Goal: Task Accomplishment & Management: Manage account settings

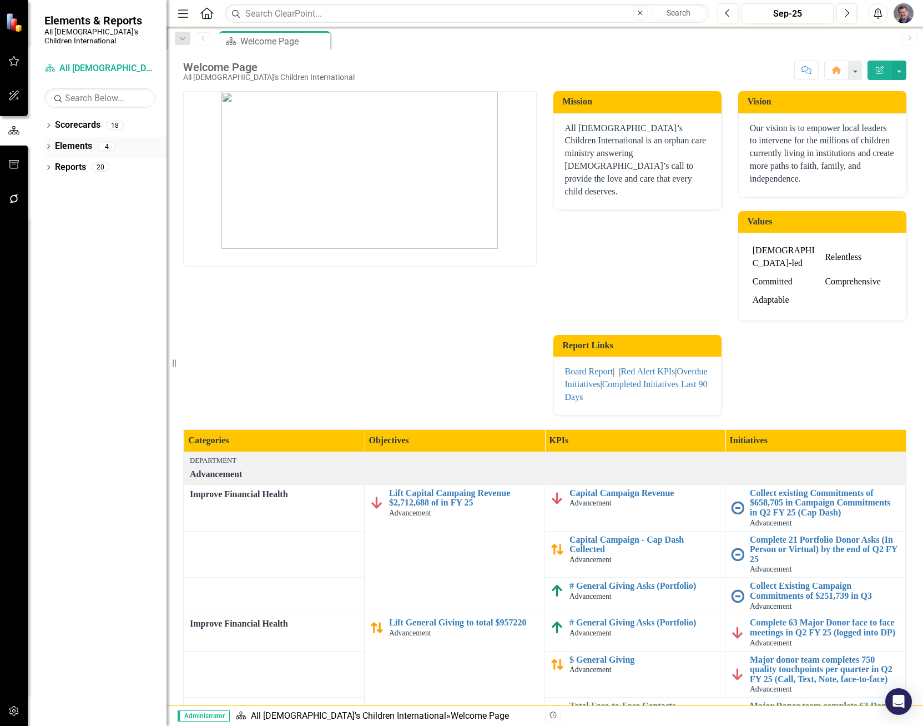
click at [51, 144] on icon "Dropdown" at bounding box center [48, 147] width 8 height 6
click at [61, 204] on icon "Initiative" at bounding box center [66, 208] width 11 height 9
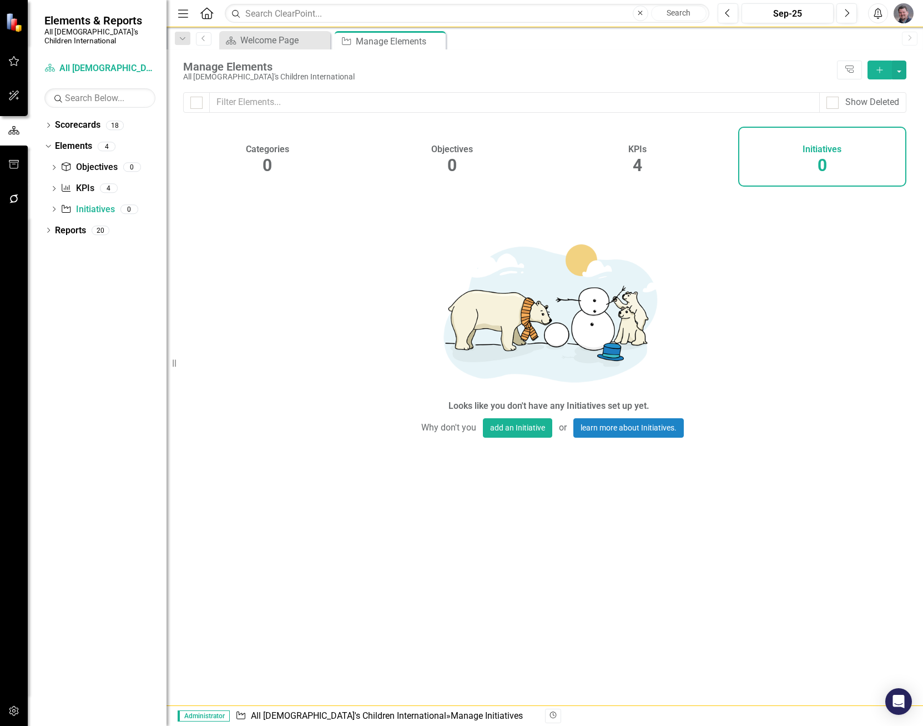
click at [902, 13] on img "button" at bounding box center [904, 13] width 20 height 20
click at [877, 35] on link "User Edit Profile" at bounding box center [870, 34] width 88 height 21
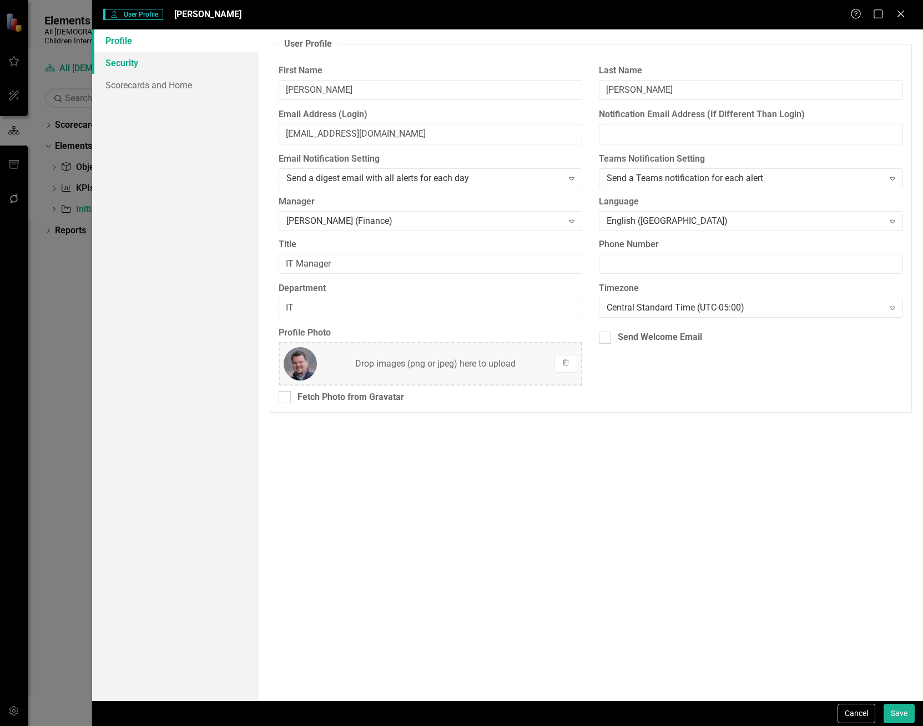
click at [152, 68] on link "Security" at bounding box center [175, 63] width 166 height 22
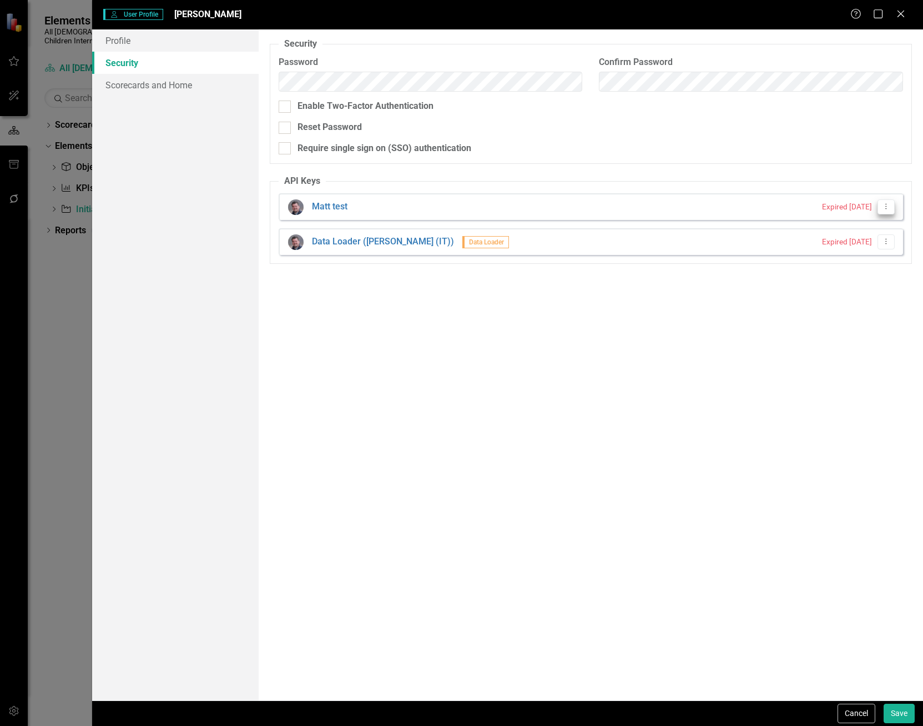
click at [886, 207] on icon "Dropdown Menu" at bounding box center [886, 206] width 9 height 7
click at [846, 225] on link "API Key Edit API Key" at bounding box center [851, 225] width 88 height 21
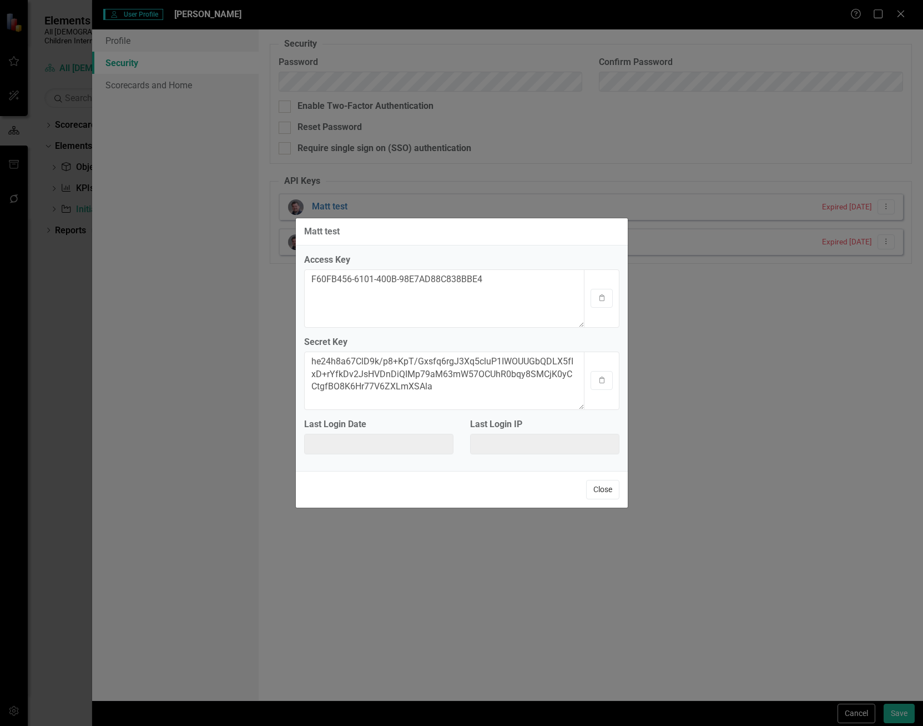
click at [599, 494] on button "Close" at bounding box center [602, 489] width 33 height 19
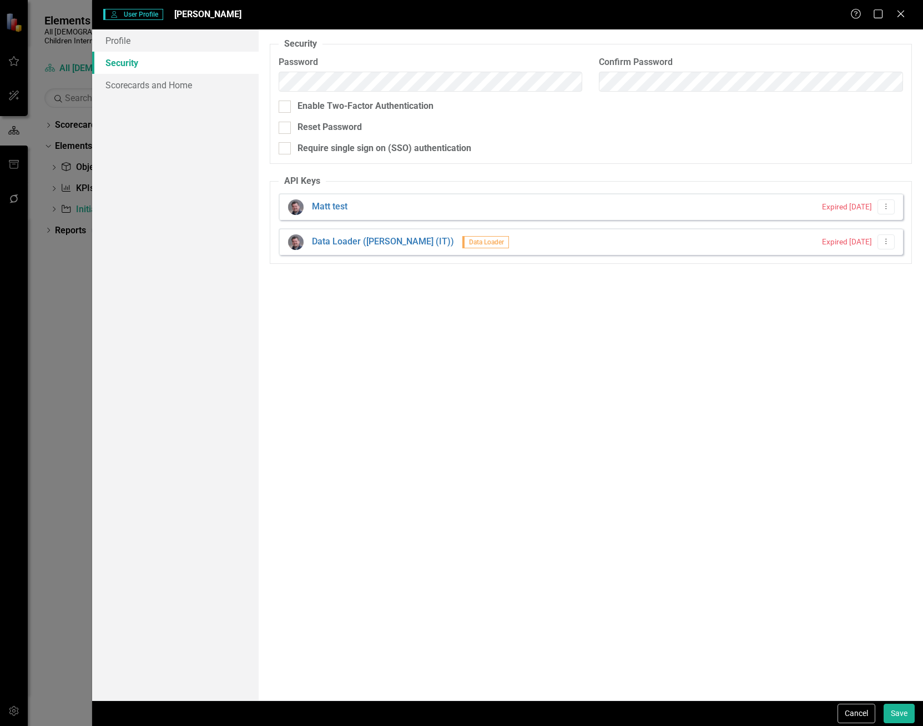
click at [410, 210] on div "[PERSON_NAME] test Expired [DATE] Dropdown Menu" at bounding box center [591, 206] width 625 height 27
click at [887, 238] on icon "Dropdown Menu" at bounding box center [886, 241] width 9 height 7
click at [714, 240] on div "Data Loader ([PERSON_NAME] (IT)) Data Loader Expired [DATE] Dropdown Menu" at bounding box center [591, 241] width 625 height 27
click at [407, 242] on link "Data Loader ([PERSON_NAME] (IT))" at bounding box center [383, 241] width 142 height 13
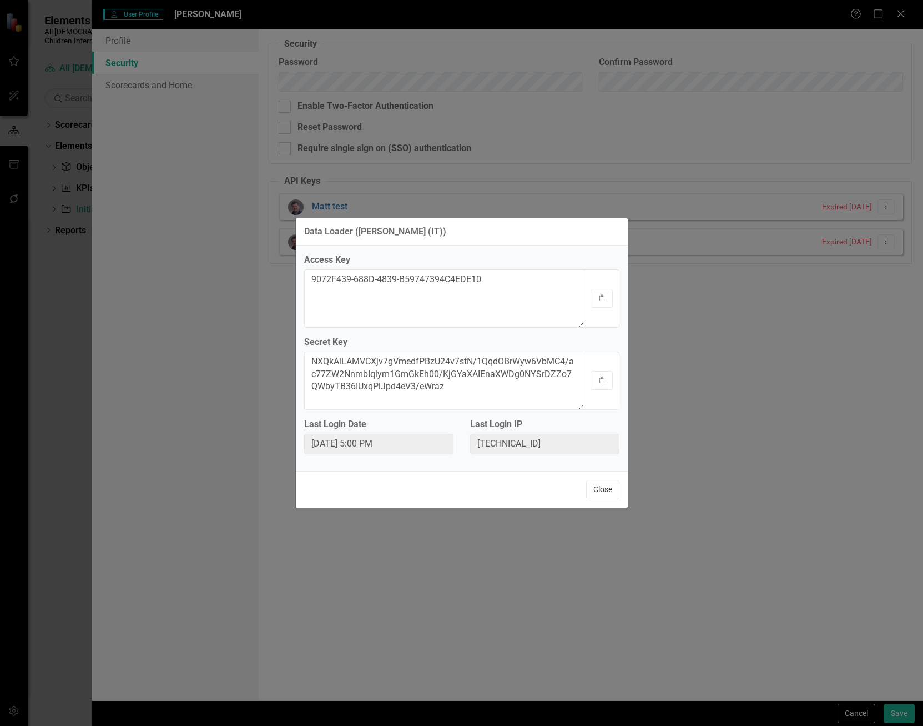
click at [610, 487] on button "Close" at bounding box center [602, 489] width 33 height 19
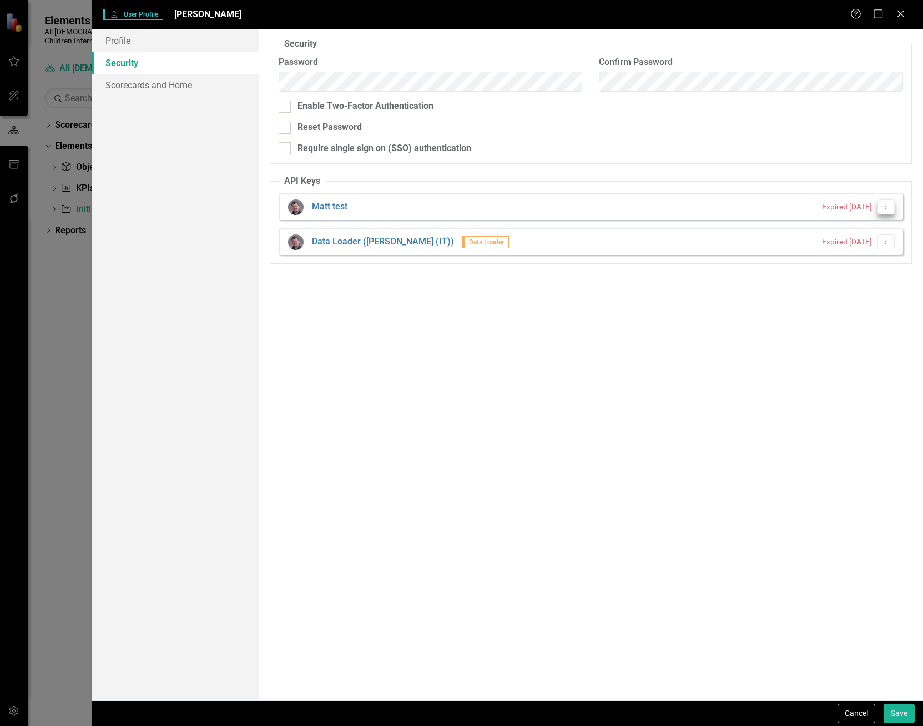
click at [887, 211] on button "Dropdown Menu" at bounding box center [886, 206] width 17 height 15
click at [880, 220] on link "API Key Edit API Key" at bounding box center [851, 225] width 88 height 21
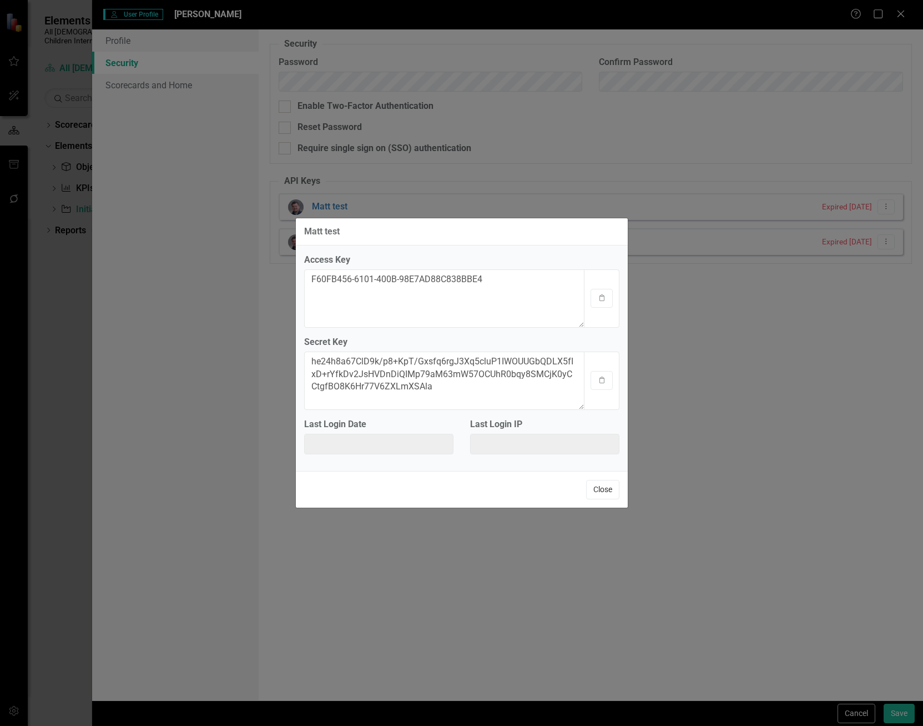
click at [606, 491] on button "Close" at bounding box center [602, 489] width 33 height 19
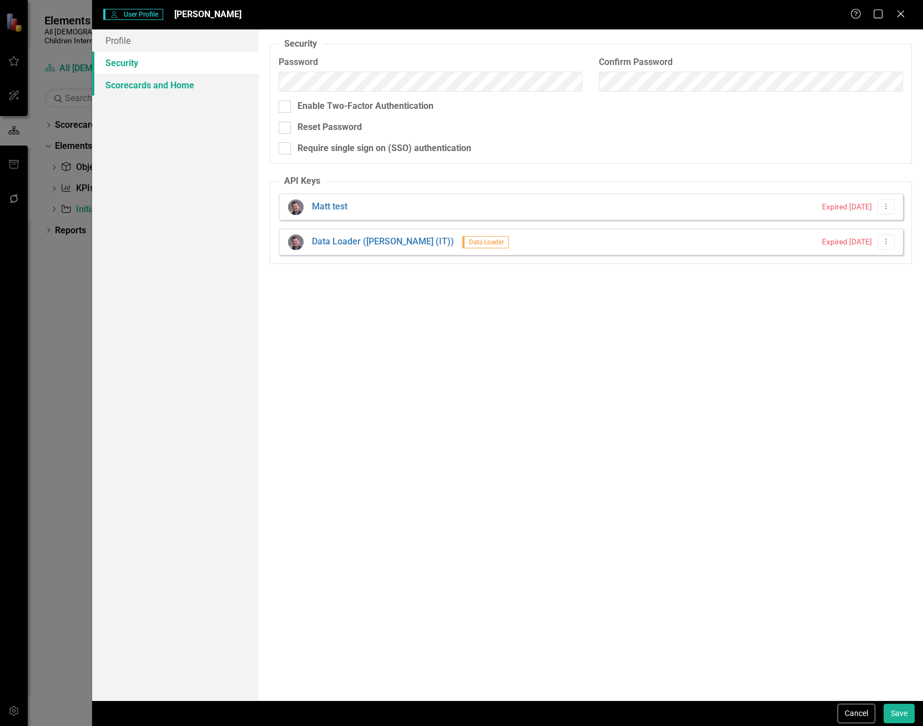
click at [142, 81] on link "Scorecards and Home" at bounding box center [175, 85] width 166 height 22
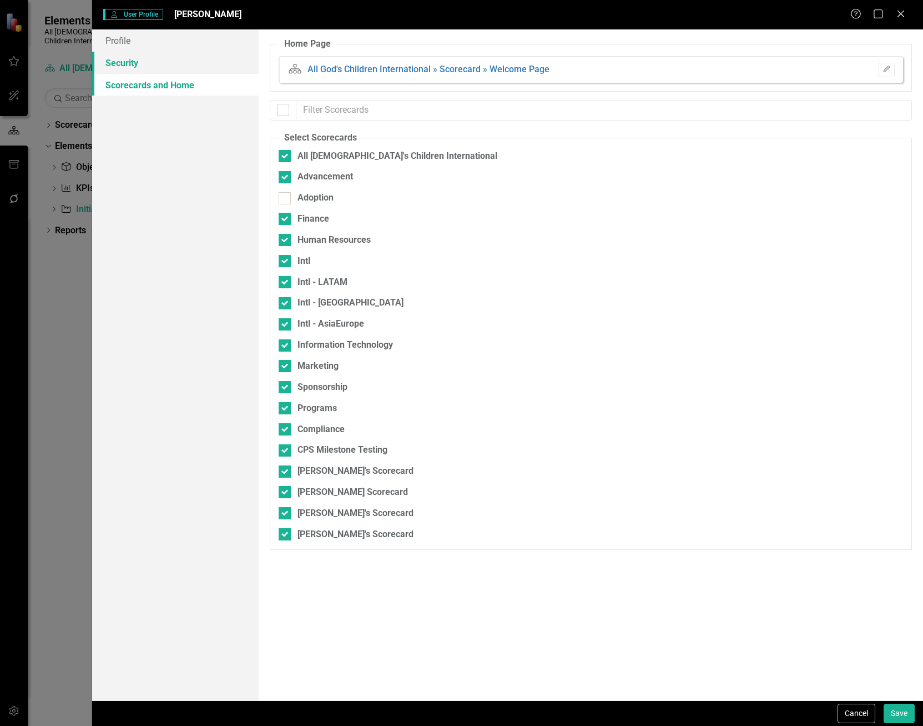
click at [148, 64] on link "Security" at bounding box center [175, 63] width 166 height 22
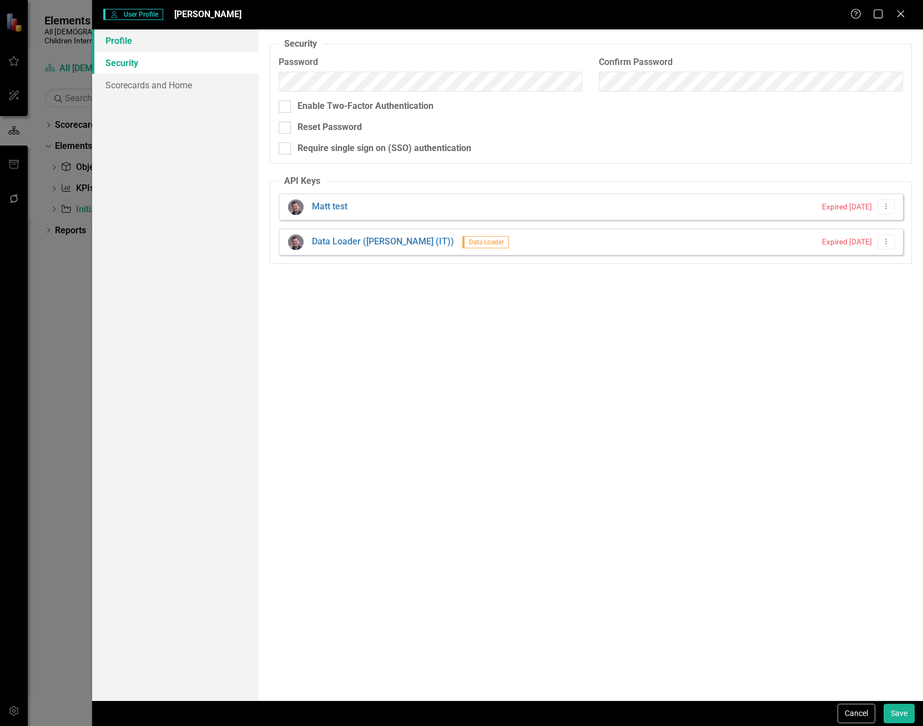
click at [155, 43] on link "Profile" at bounding box center [175, 40] width 166 height 22
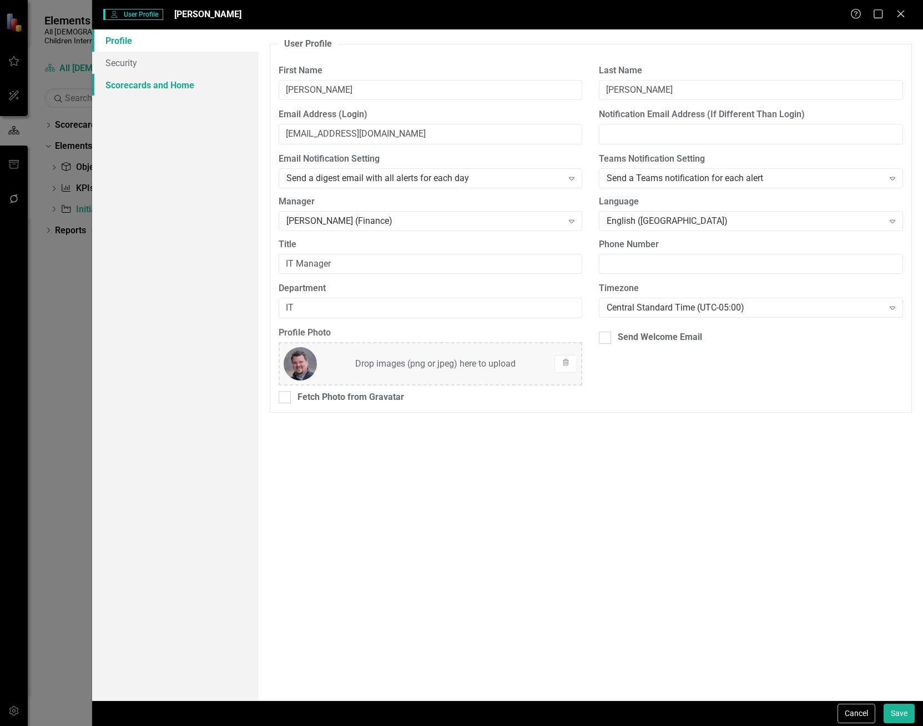
click at [154, 77] on link "Scorecards and Home" at bounding box center [175, 85] width 166 height 22
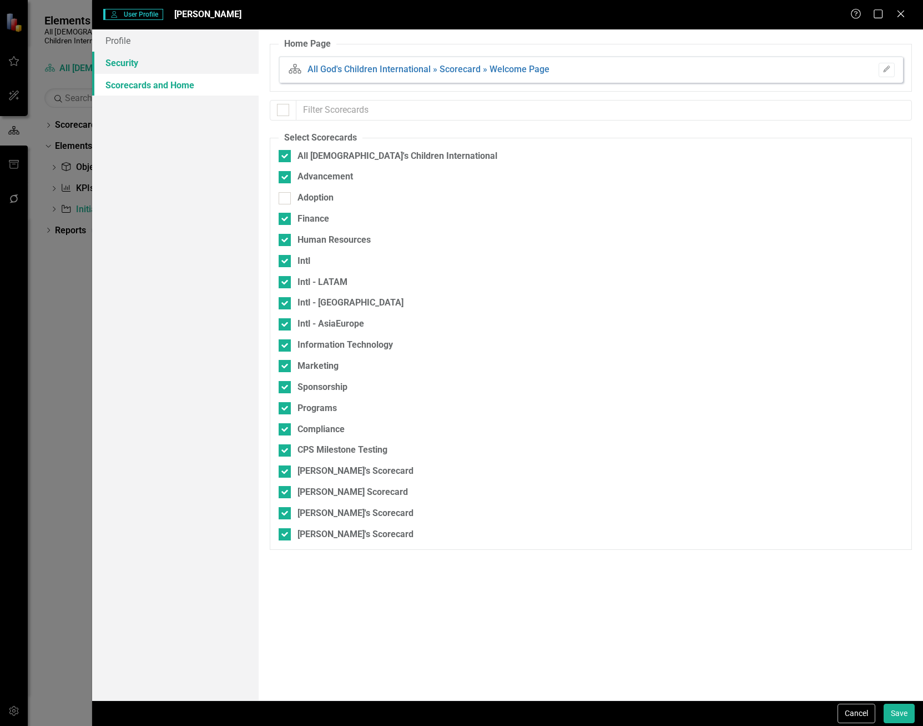
click at [159, 64] on link "Security" at bounding box center [175, 63] width 166 height 22
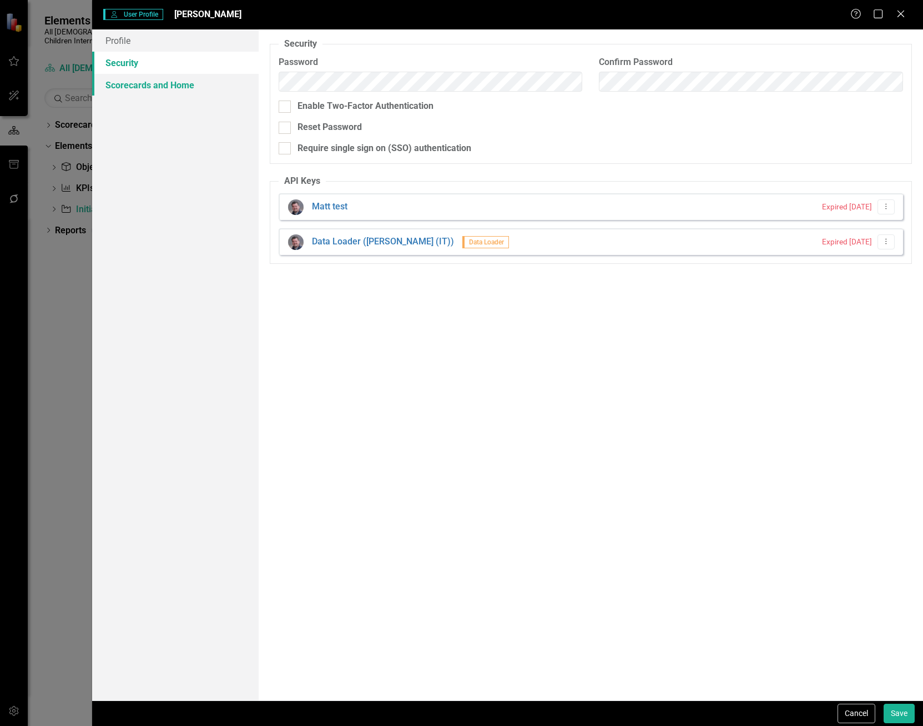
click at [132, 91] on link "Scorecards and Home" at bounding box center [175, 85] width 166 height 22
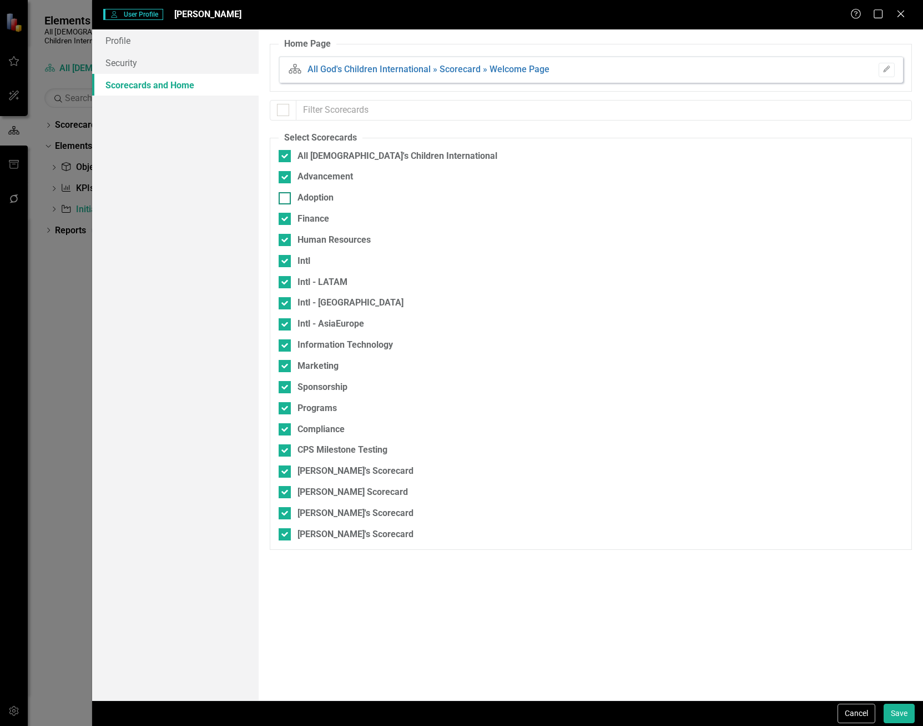
click at [282, 199] on input "Adoption" at bounding box center [282, 195] width 7 height 7
checkbox input "true"
click at [892, 711] on button "Save" at bounding box center [899, 713] width 31 height 19
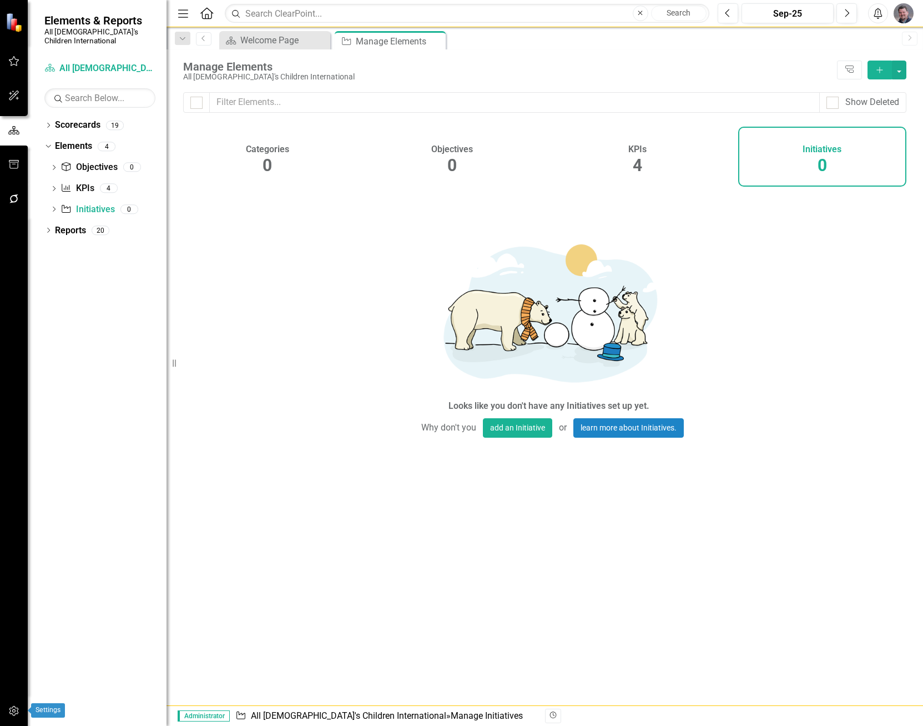
click at [15, 709] on icon "button" at bounding box center [14, 710] width 12 height 9
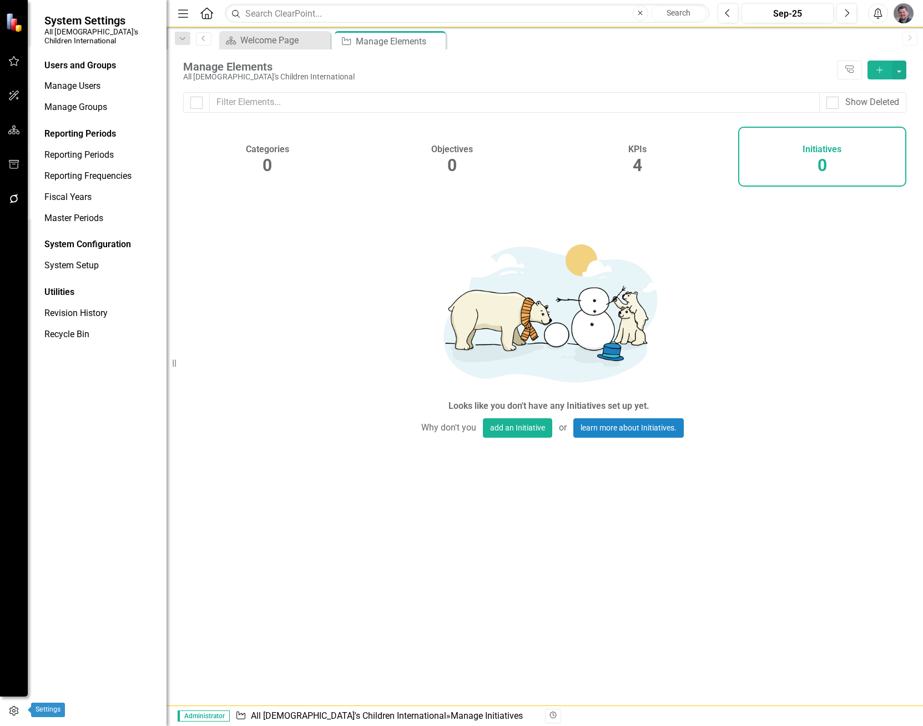
click at [15, 709] on icon "button" at bounding box center [14, 711] width 12 height 10
click at [906, 19] on img "button" at bounding box center [904, 13] width 20 height 20
click at [868, 73] on link "Help Support Center" at bounding box center [870, 77] width 88 height 21
click at [75, 259] on link "System Setup" at bounding box center [99, 265] width 111 height 13
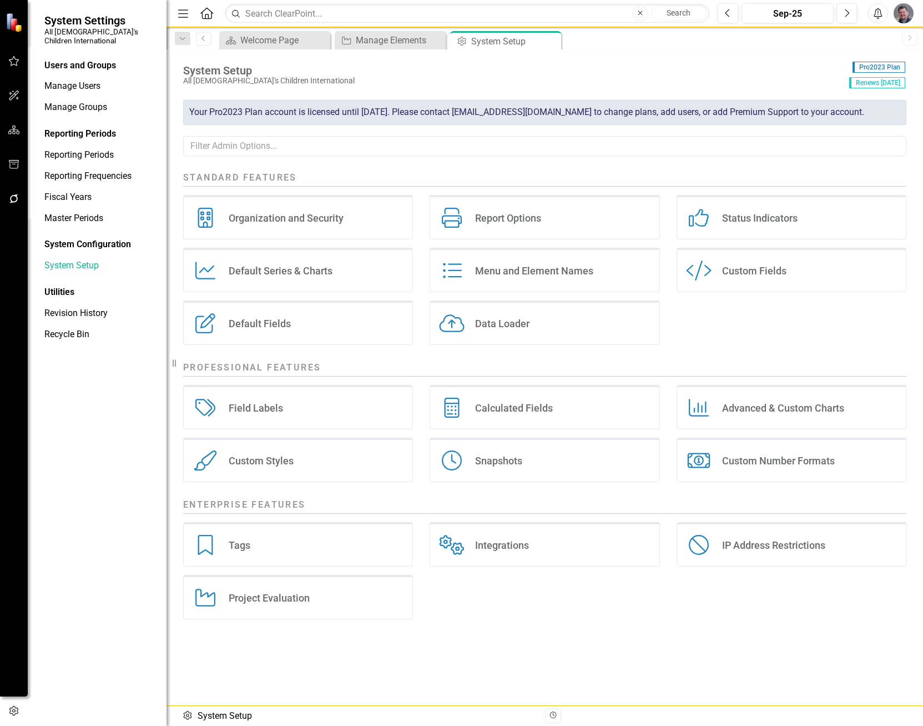
click at [532, 553] on div "Integrations Integrations" at bounding box center [545, 544] width 230 height 44
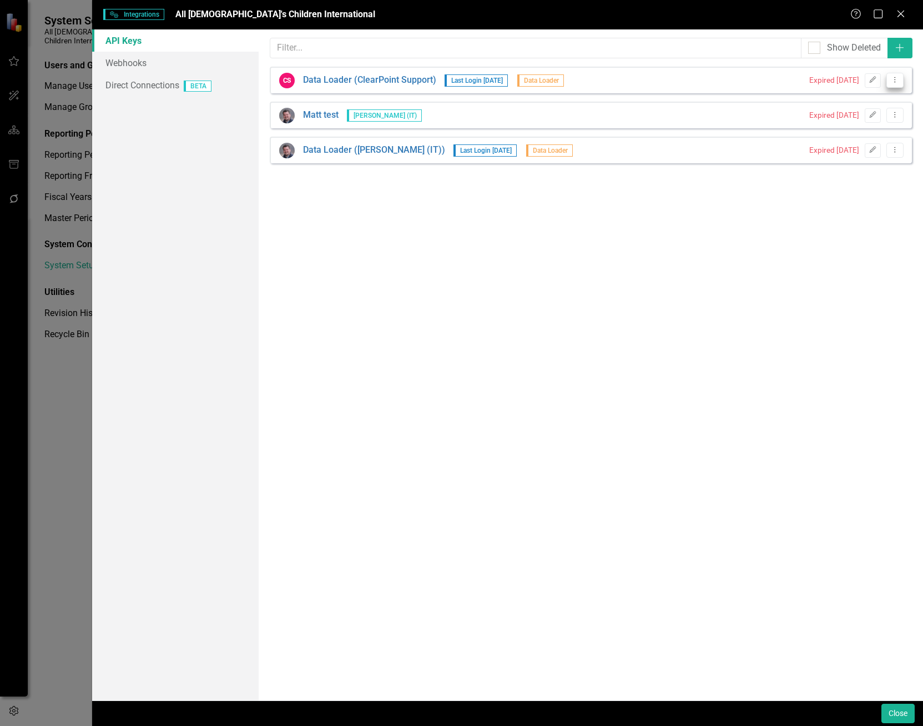
click at [897, 82] on icon "Dropdown Menu" at bounding box center [895, 79] width 9 height 7
click at [859, 117] on link "Trash Delete API Key" at bounding box center [860, 119] width 88 height 21
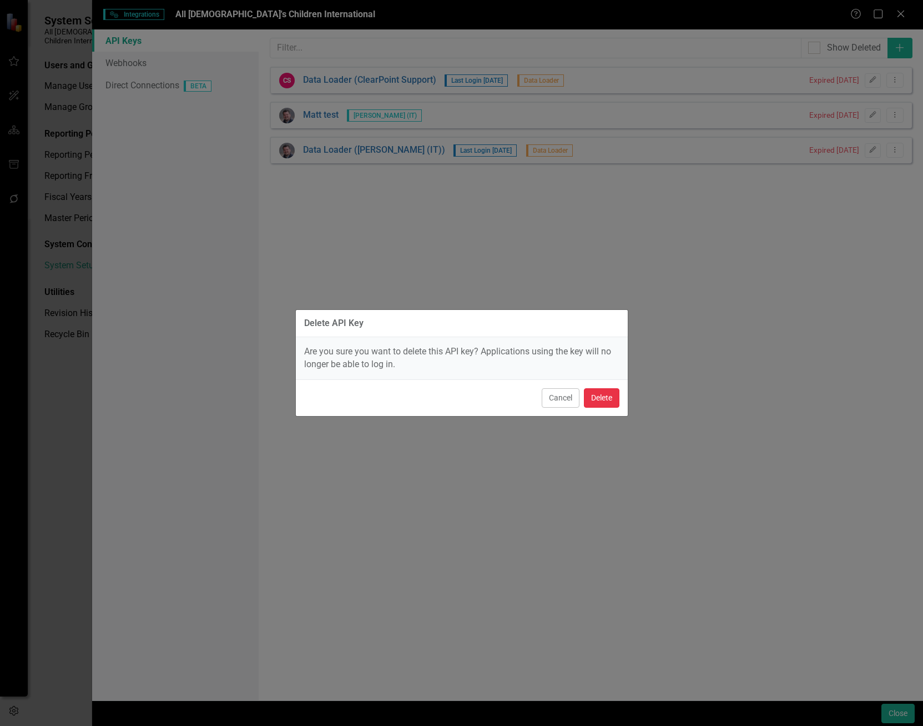
click at [610, 395] on button "Delete" at bounding box center [602, 397] width 36 height 19
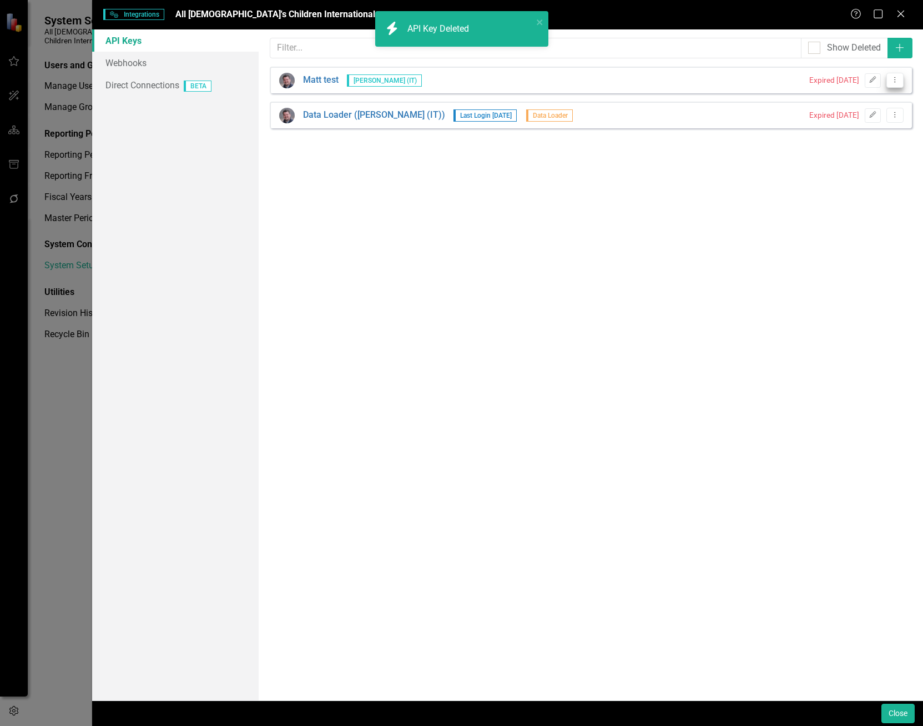
click at [902, 80] on button "Dropdown Menu" at bounding box center [895, 80] width 17 height 15
click at [872, 119] on link "Trash Delete API Key" at bounding box center [860, 119] width 88 height 21
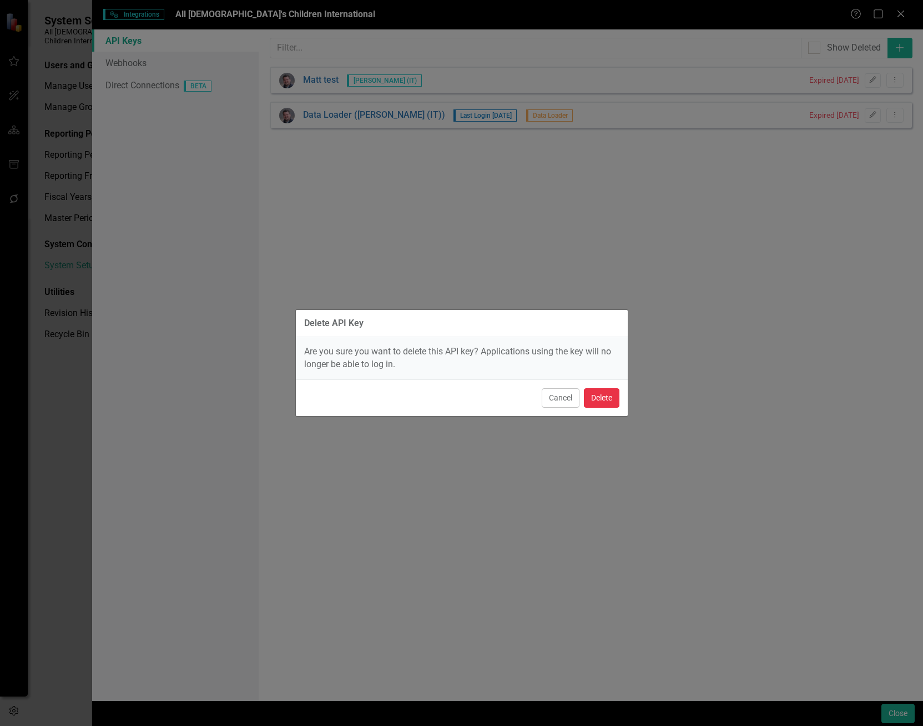
click at [601, 397] on button "Delete" at bounding box center [602, 397] width 36 height 19
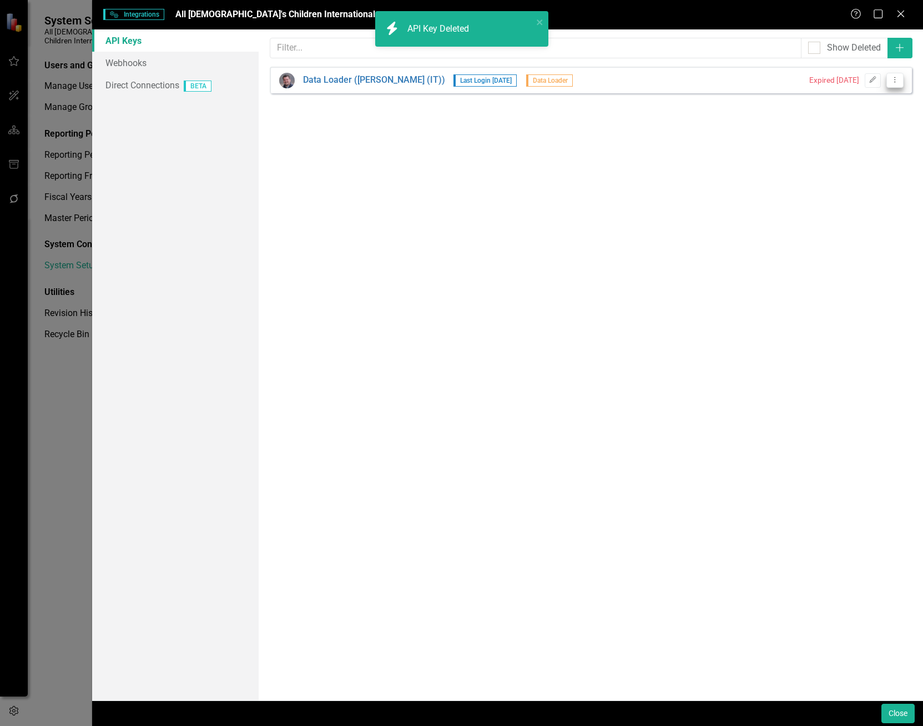
click at [893, 83] on icon "Dropdown Menu" at bounding box center [895, 79] width 9 height 7
click at [866, 116] on link "Trash Delete API Key" at bounding box center [860, 119] width 88 height 21
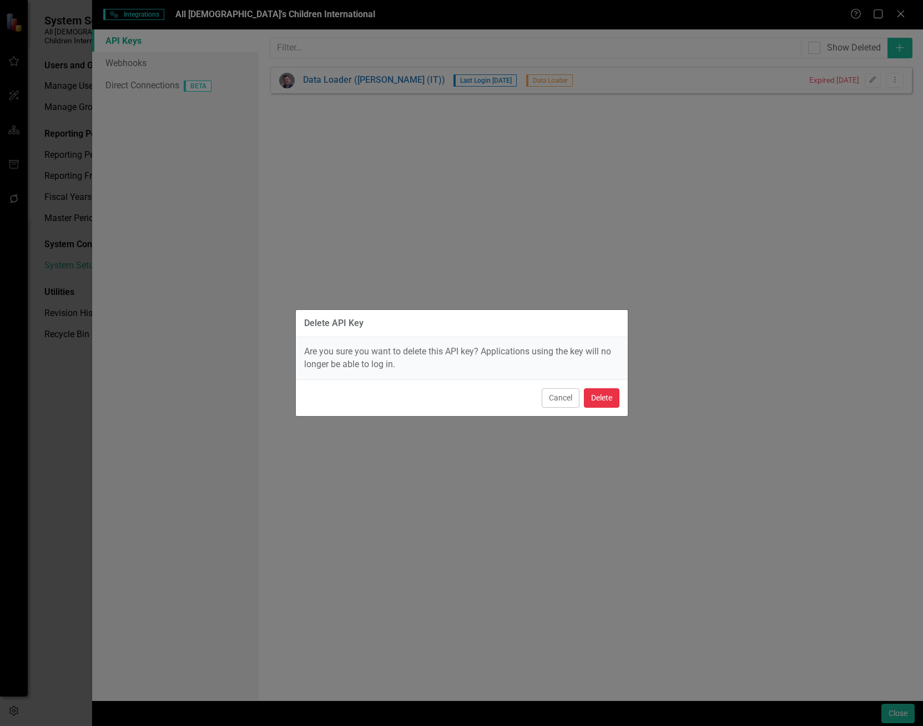
click at [594, 395] on button "Delete" at bounding box center [602, 397] width 36 height 19
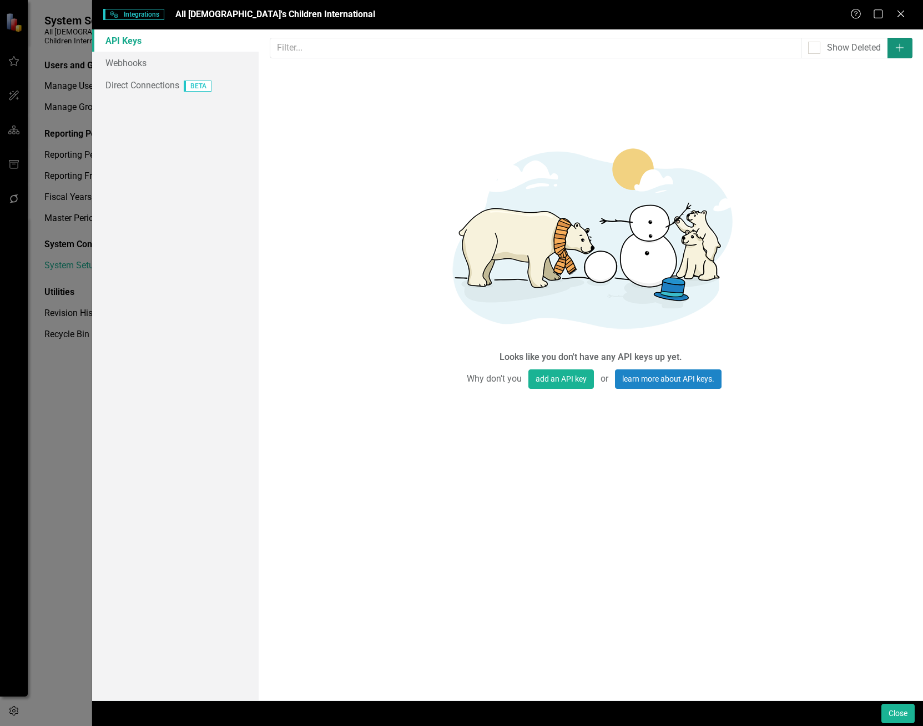
click at [900, 51] on icon "Add" at bounding box center [900, 47] width 11 height 9
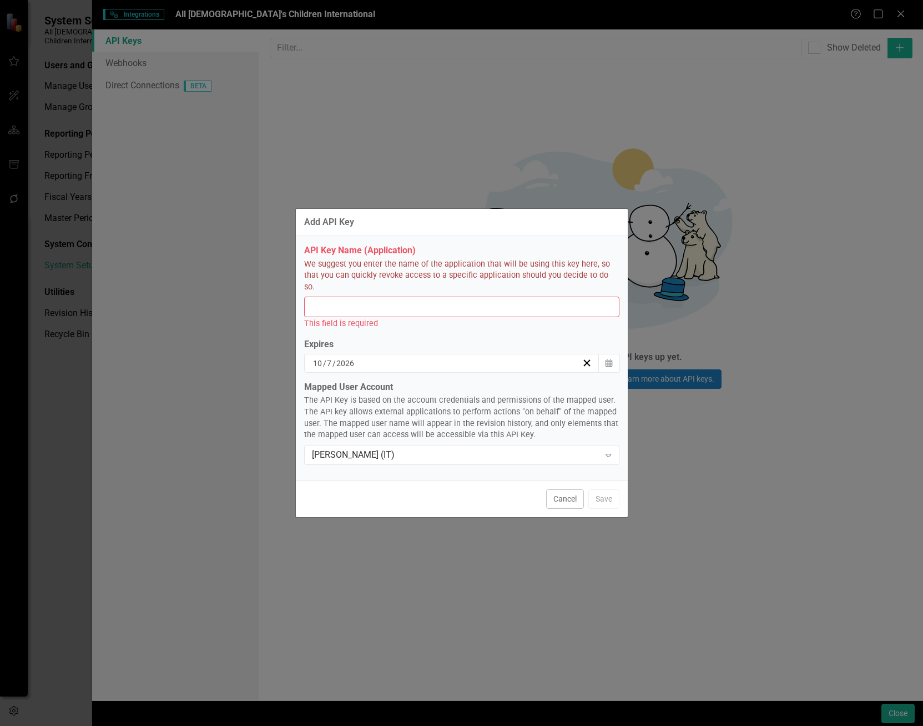
click at [372, 300] on input "API Key Name (Application)" at bounding box center [461, 307] width 315 height 21
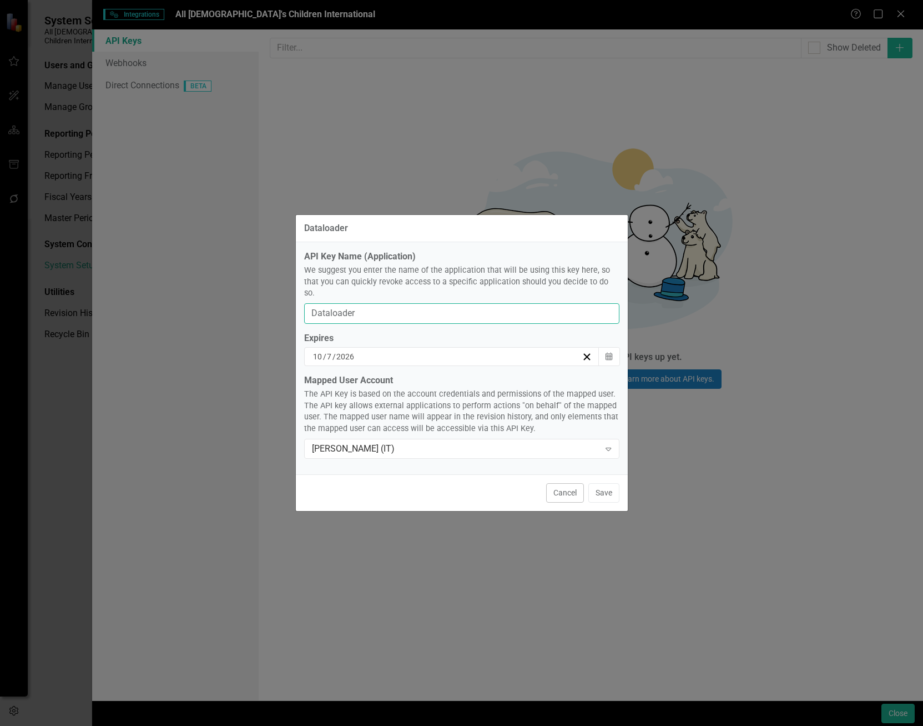
type input "Dataloader"
click at [408, 351] on div "[DATE]" at bounding box center [447, 356] width 271 height 11
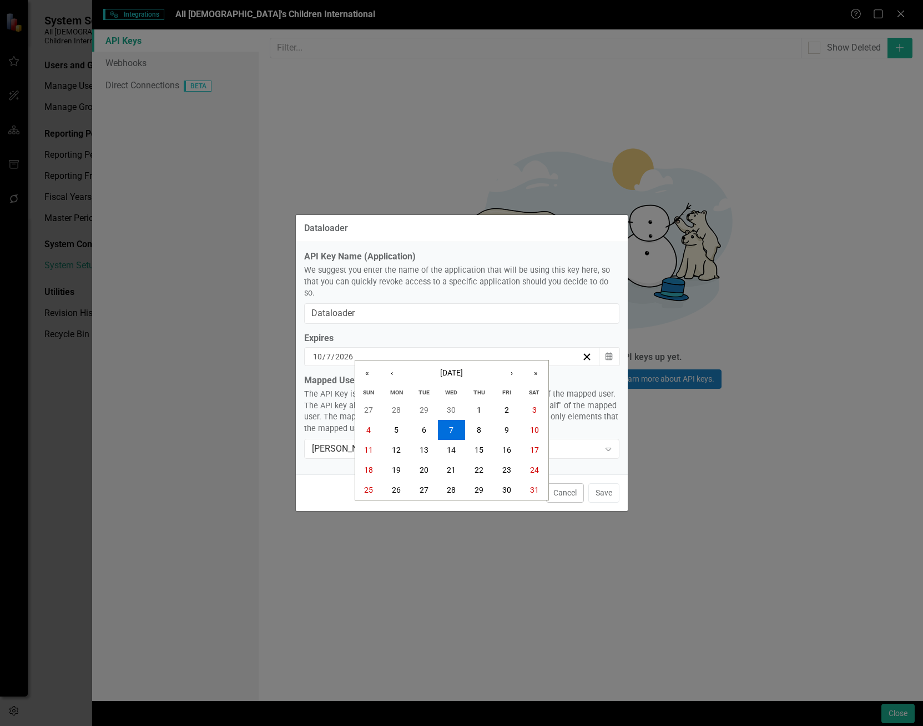
click at [358, 352] on div "[DATE] [DATE]" at bounding box center [447, 356] width 271 height 11
click at [345, 352] on input "2026" at bounding box center [344, 356] width 19 height 11
click at [348, 351] on input "2026" at bounding box center [344, 356] width 19 height 11
drag, startPoint x: 348, startPoint y: 350, endPoint x: 391, endPoint y: 350, distance: 42.8
click at [391, 351] on div "[DATE] [DATE]" at bounding box center [447, 356] width 271 height 11
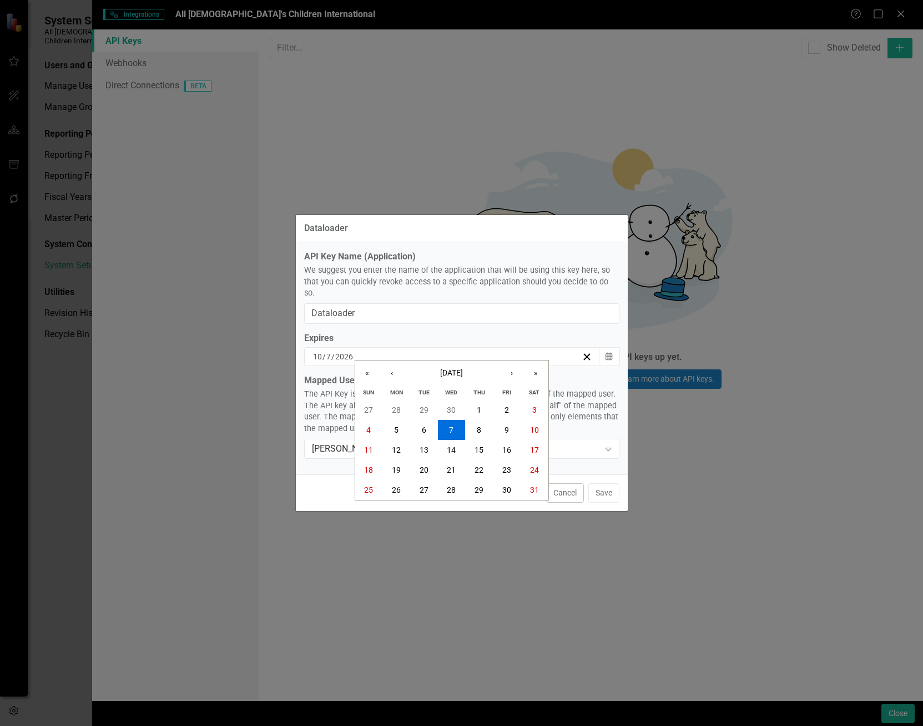
click at [351, 351] on input "2026" at bounding box center [344, 356] width 19 height 11
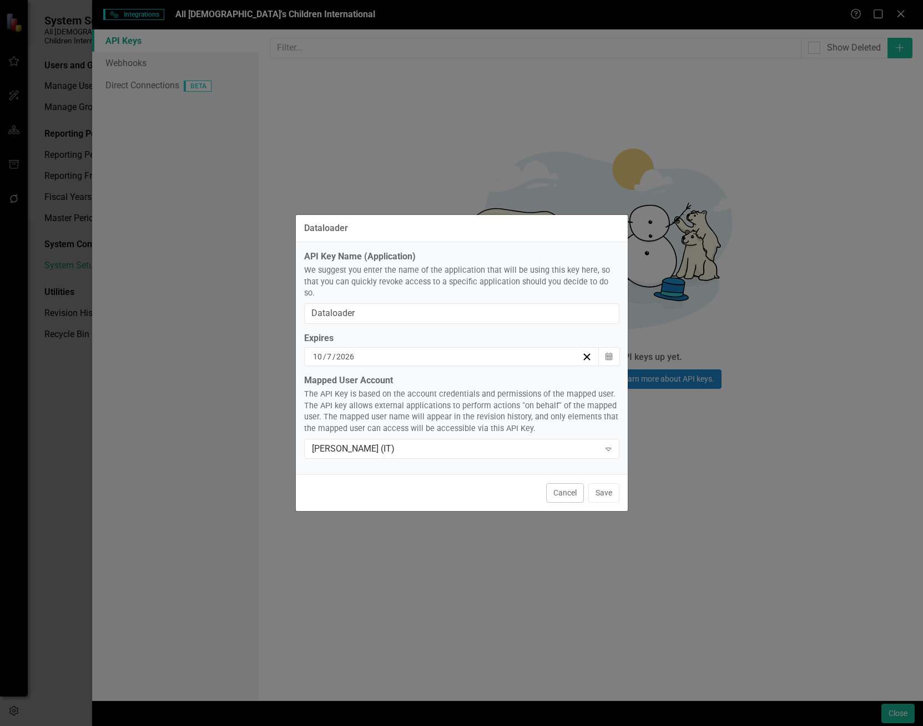
click at [349, 354] on input "2026" at bounding box center [345, 356] width 19 height 11
click at [352, 351] on input "2026" at bounding box center [345, 356] width 19 height 11
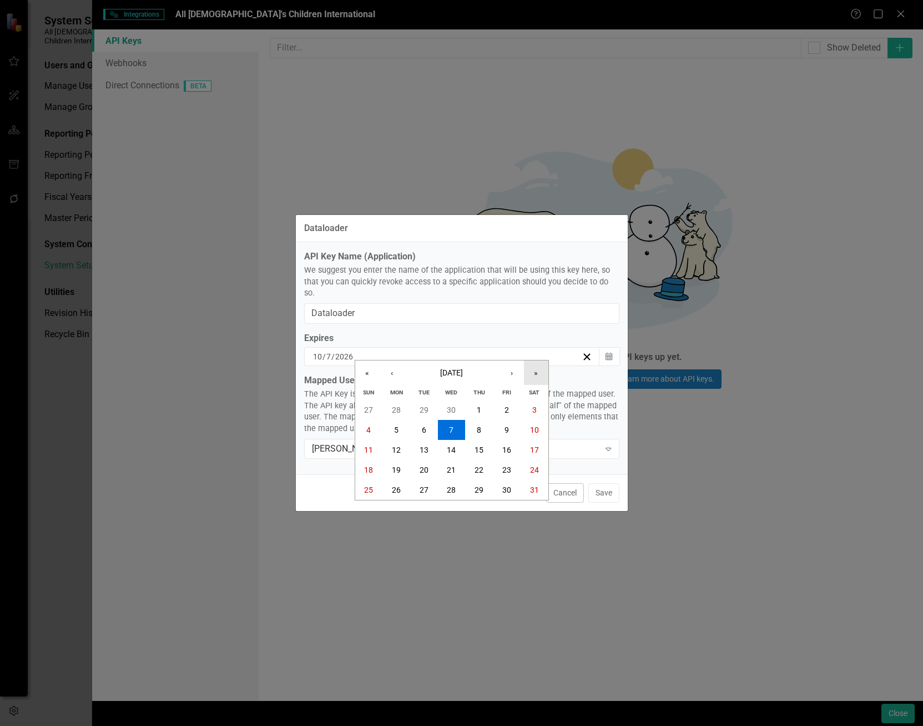
click at [530, 381] on button "»" at bounding box center [536, 372] width 24 height 24
click at [428, 494] on abbr "31" at bounding box center [424, 489] width 9 height 9
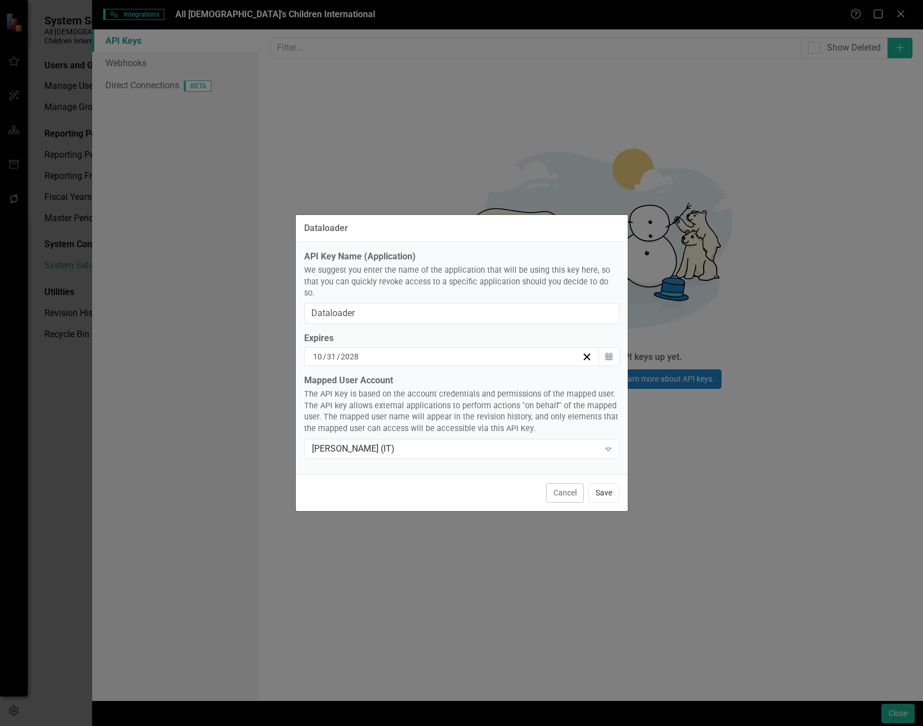
click at [596, 487] on button "Save" at bounding box center [604, 492] width 31 height 19
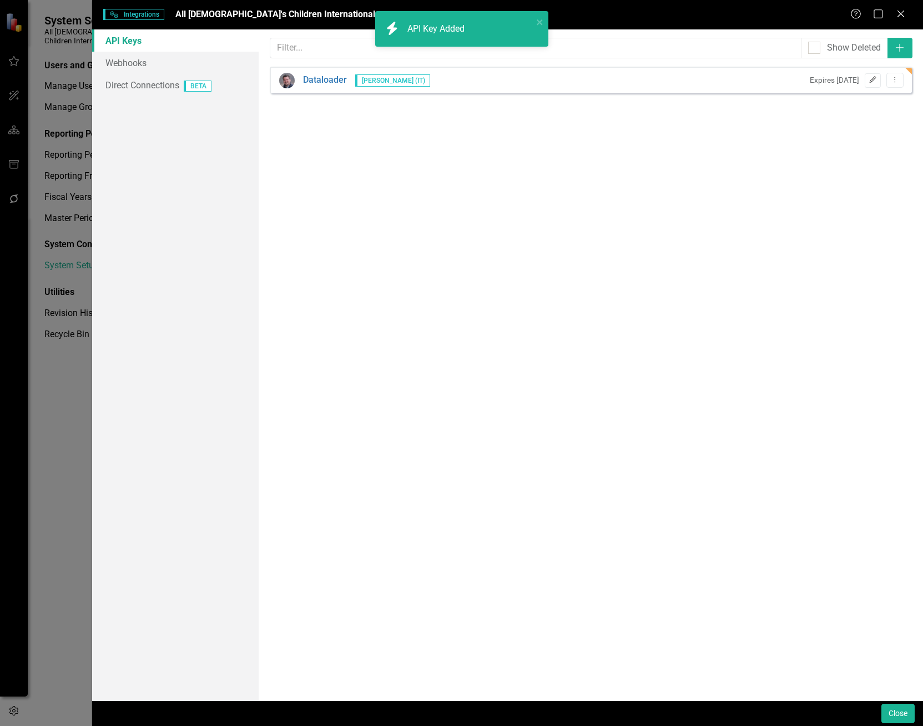
click at [872, 82] on icon "button" at bounding box center [873, 79] width 7 height 7
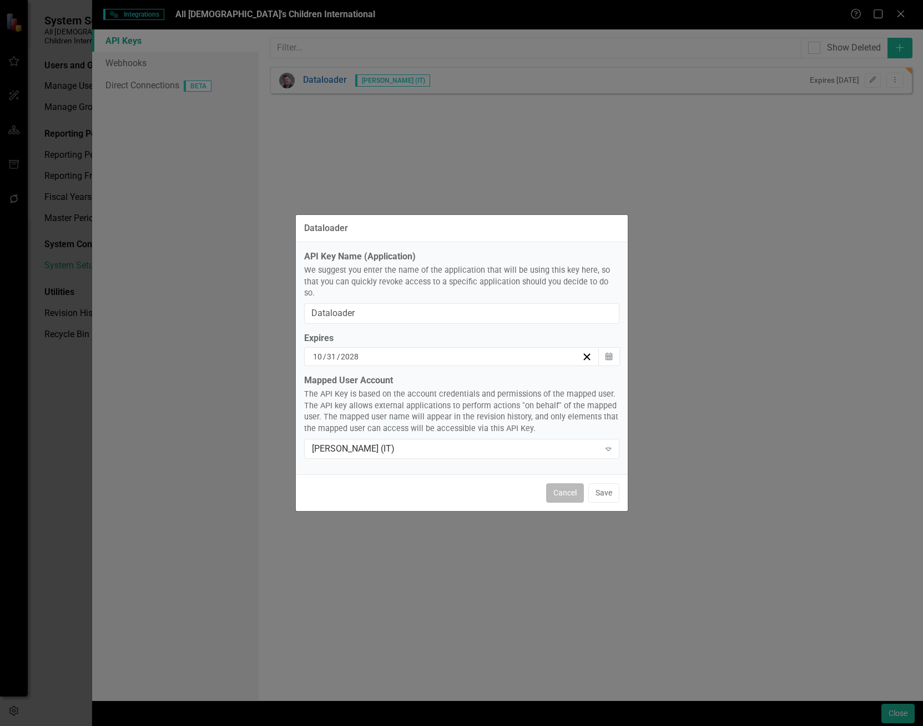
click at [562, 487] on button "Cancel" at bounding box center [565, 492] width 38 height 19
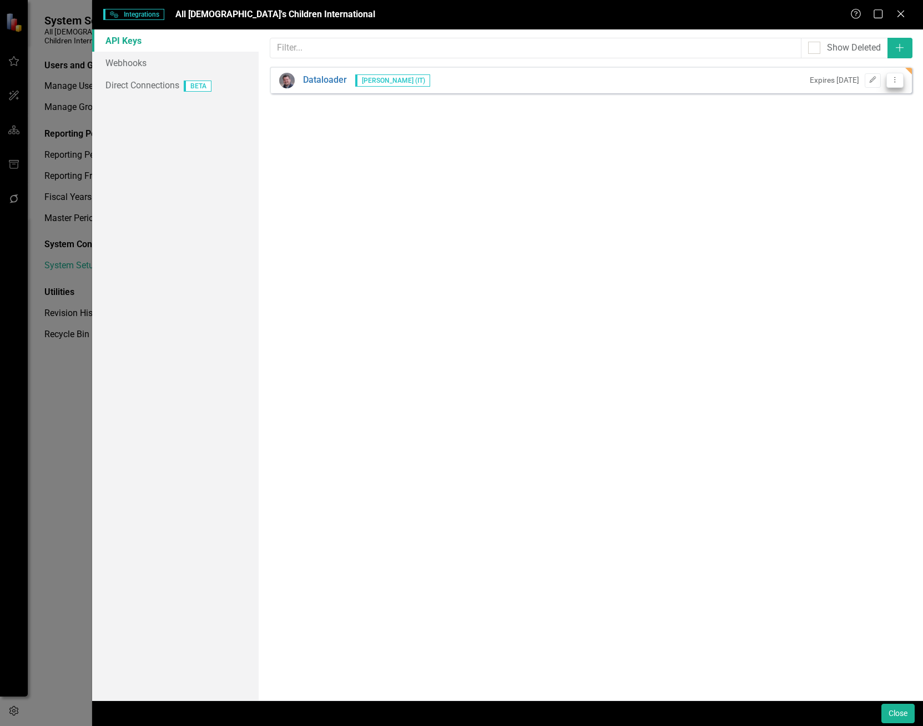
click at [901, 82] on button "Dropdown Menu" at bounding box center [895, 80] width 17 height 15
click at [862, 140] on link "API Key Edit API Key" at bounding box center [860, 139] width 88 height 21
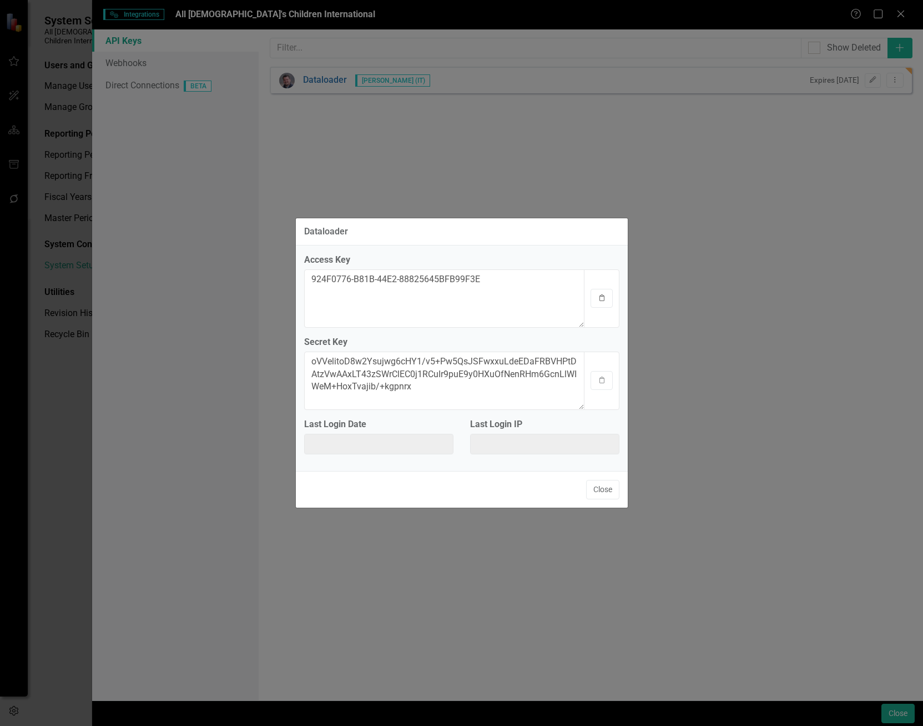
click at [596, 302] on button "Clipboard" at bounding box center [602, 298] width 22 height 19
click at [603, 380] on icon "Clipboard" at bounding box center [602, 380] width 8 height 7
click at [596, 493] on button "Close" at bounding box center [602, 489] width 33 height 19
